Goal: Use online tool/utility: Use online tool/utility

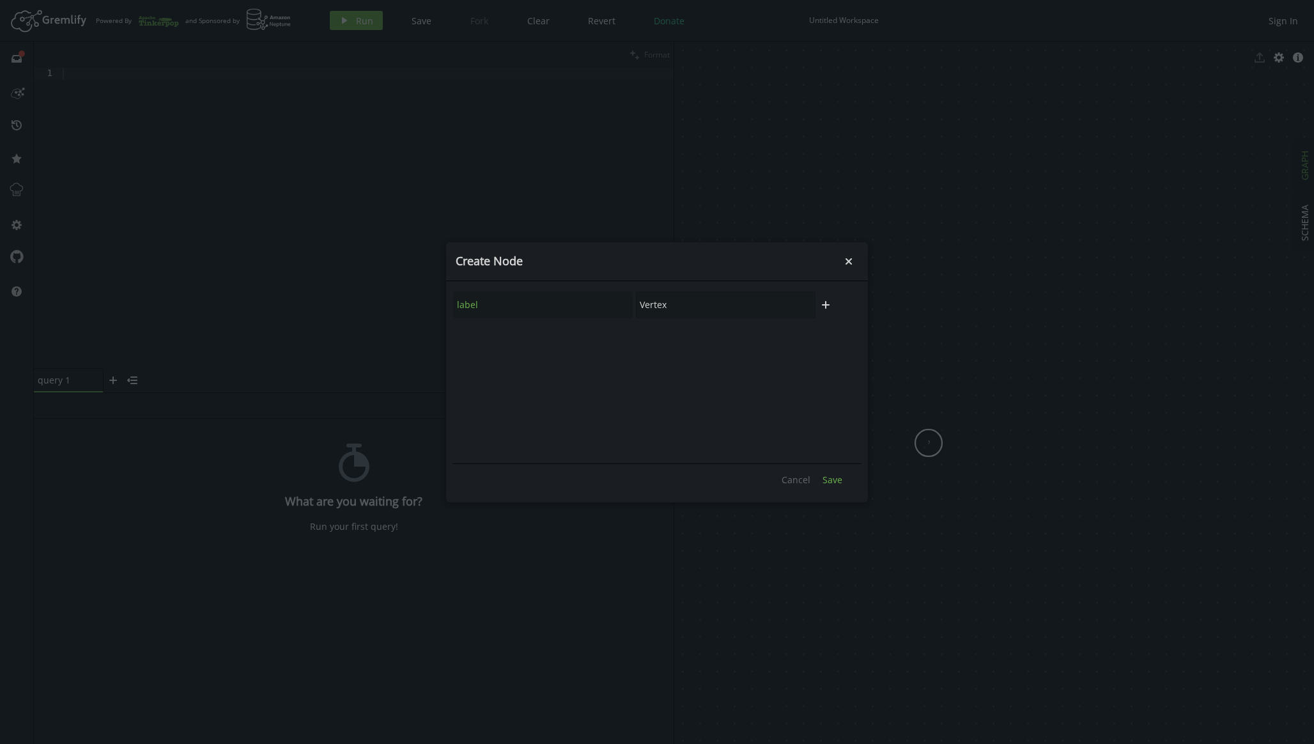
click at [836, 476] on span "Save" at bounding box center [833, 480] width 20 height 12
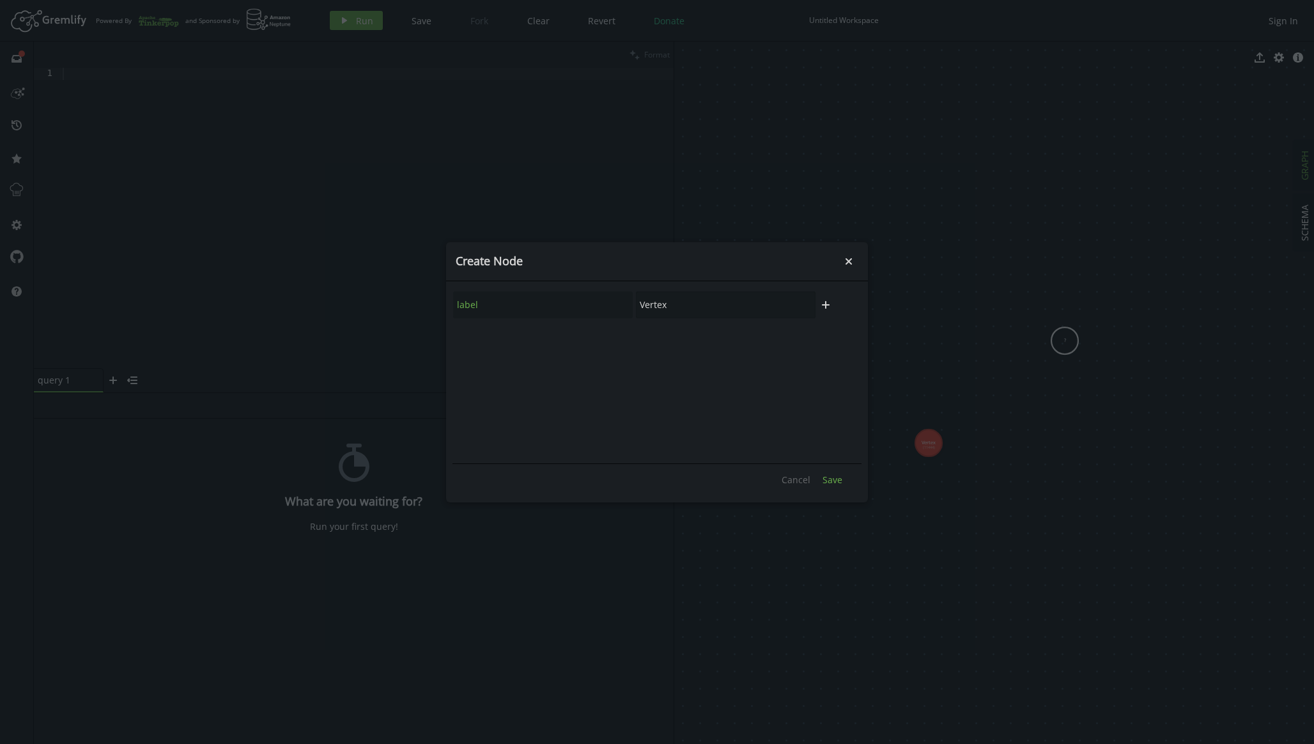
click at [832, 478] on span "Save" at bounding box center [833, 480] width 20 height 12
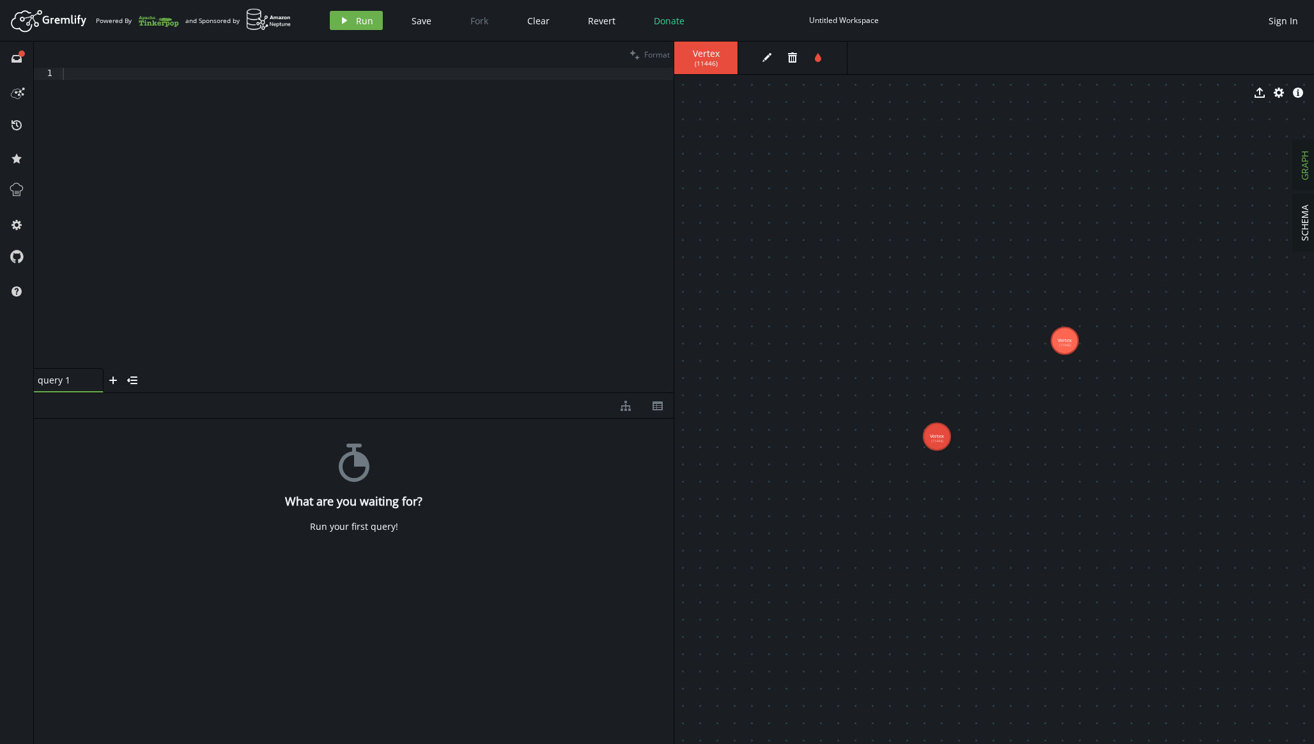
drag, startPoint x: 933, startPoint y: 439, endPoint x: 891, endPoint y: 469, distance: 51.3
drag, startPoint x: 904, startPoint y: 460, endPoint x: 841, endPoint y: 556, distance: 115.1
drag, startPoint x: 840, startPoint y: 558, endPoint x: 999, endPoint y: 444, distance: 196.0
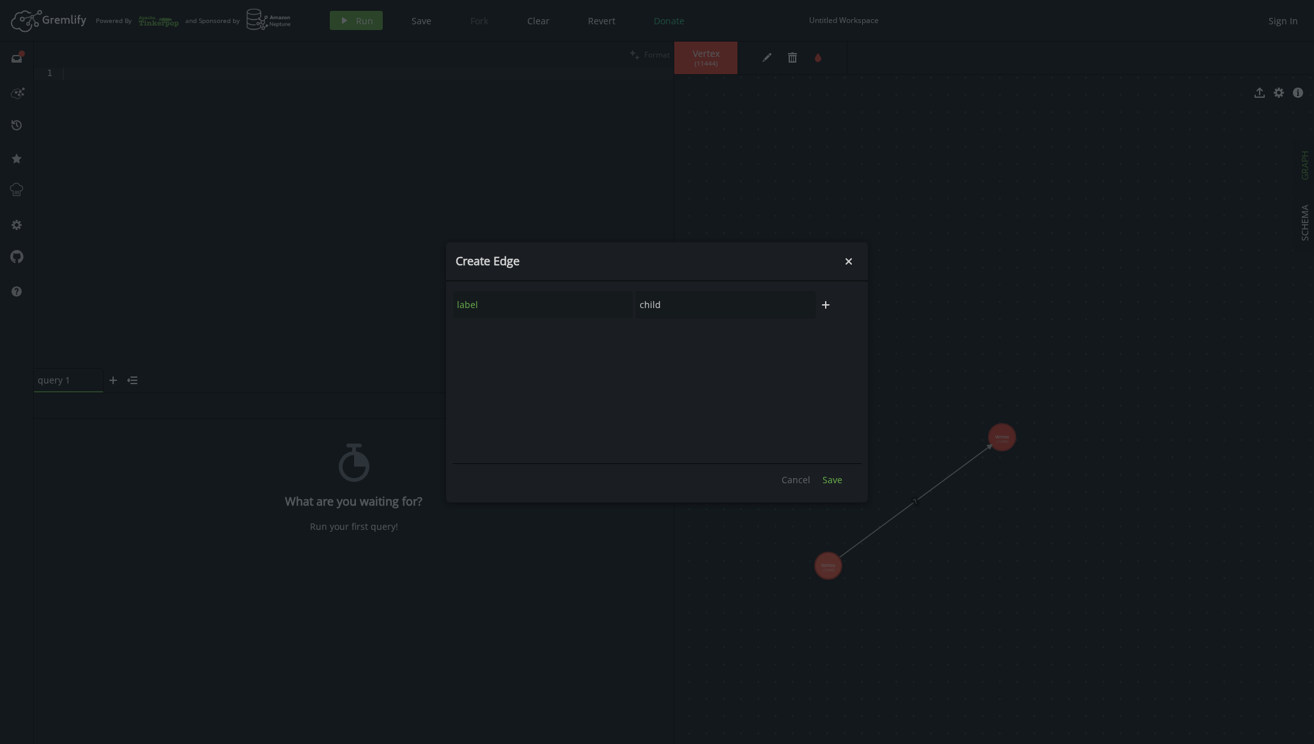
click at [834, 476] on span "Save" at bounding box center [833, 480] width 20 height 12
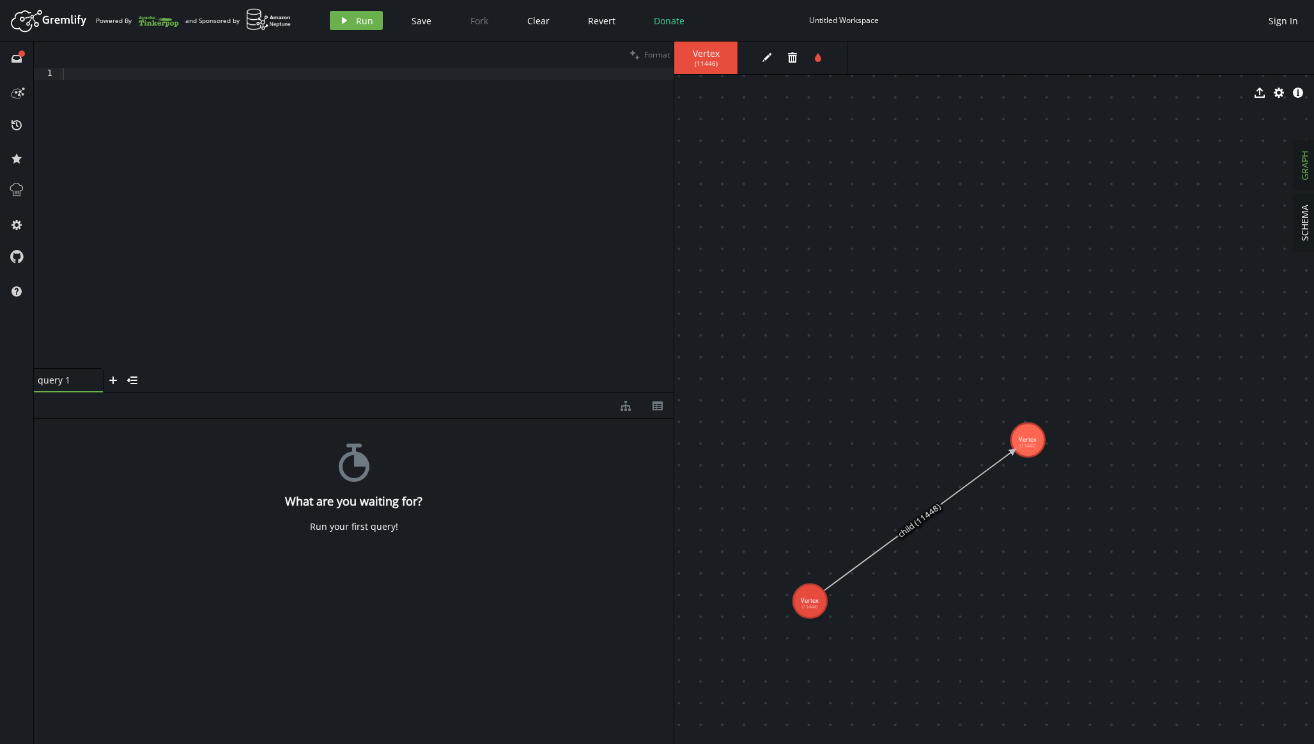
click at [916, 524] on icon at bounding box center [919, 520] width 189 height 139
click at [1304, 208] on span "SCHEMA" at bounding box center [1305, 223] width 12 height 36
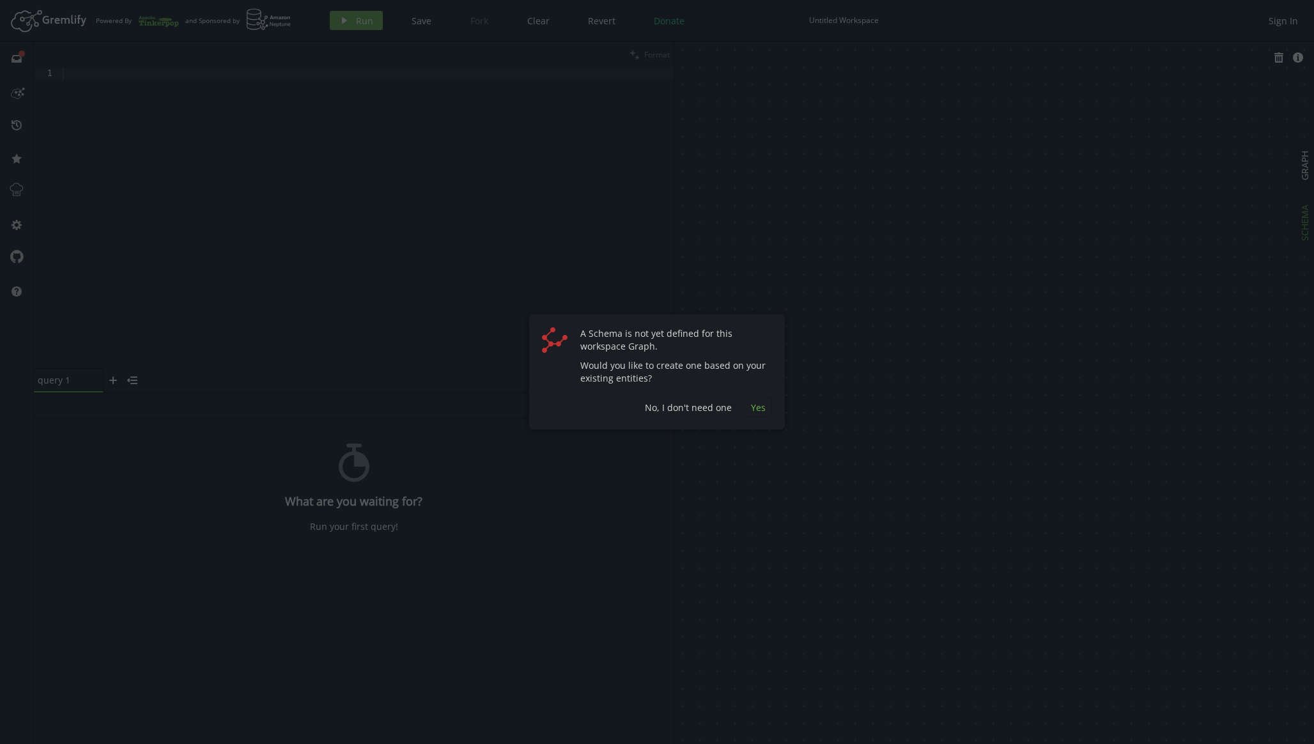
click at [761, 411] on span "Yes" at bounding box center [758, 407] width 15 height 12
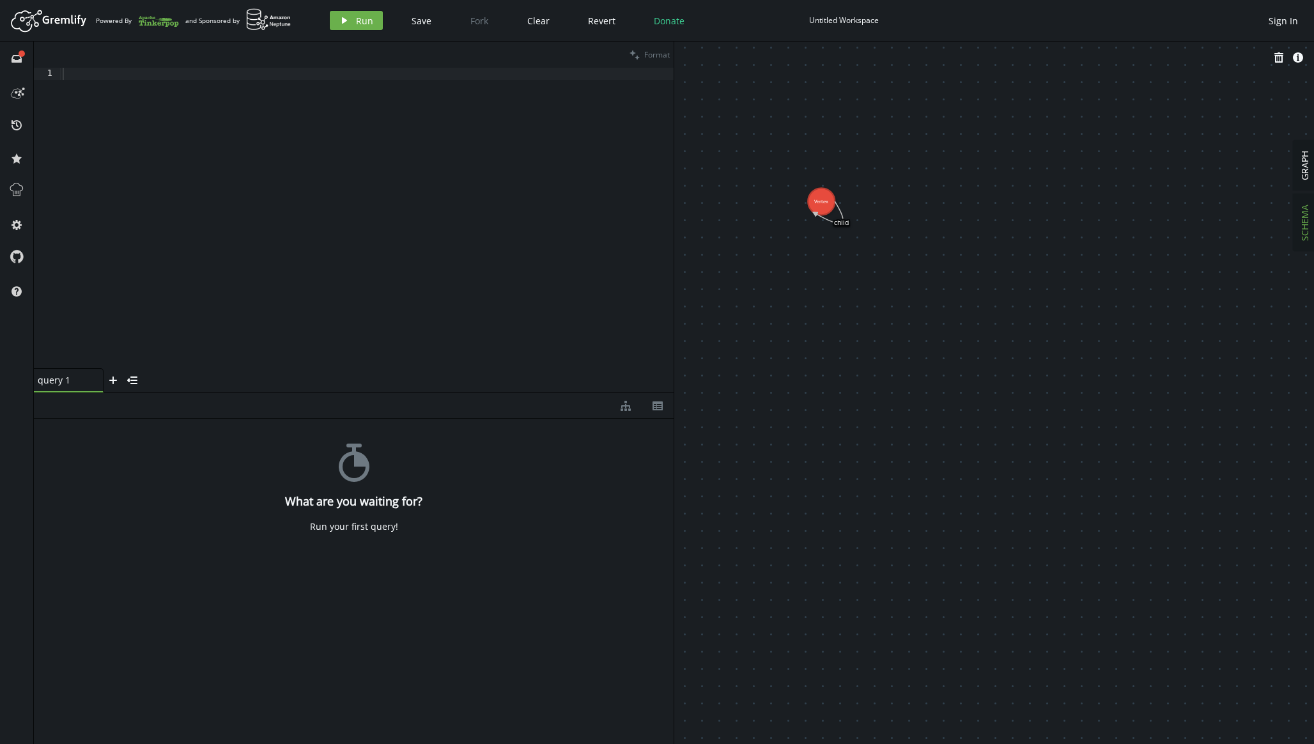
drag, startPoint x: 917, startPoint y: 188, endPoint x: 1057, endPoint y: 340, distance: 206.8
